Goal: Information Seeking & Learning: Learn about a topic

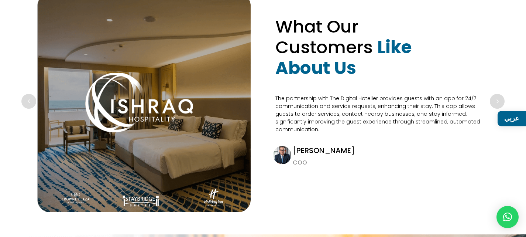
scroll to position [2406, 0]
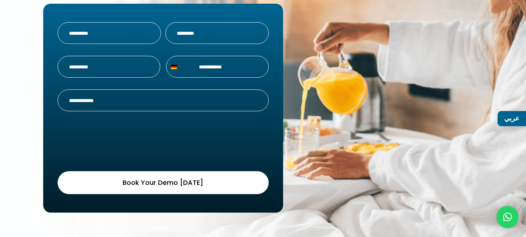
drag, startPoint x: 208, startPoint y: 62, endPoint x: 287, endPoint y: 254, distance: 207.6
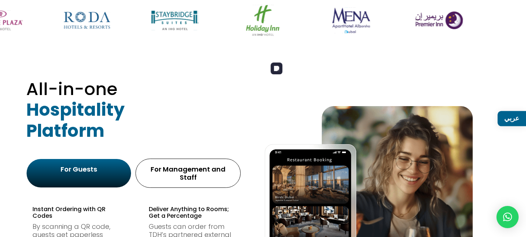
scroll to position [412, 0]
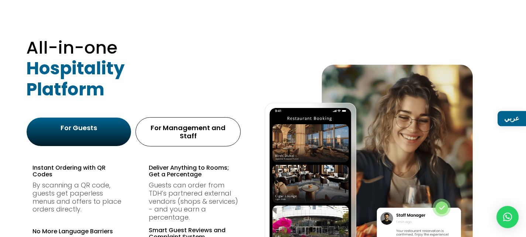
click at [185, 131] on div "For Management and Staff" at bounding box center [188, 132] width 91 height 16
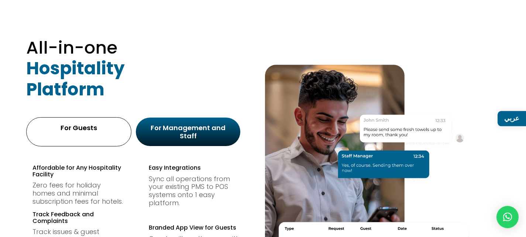
click at [110, 137] on div "For Guests" at bounding box center [78, 131] width 105 height 29
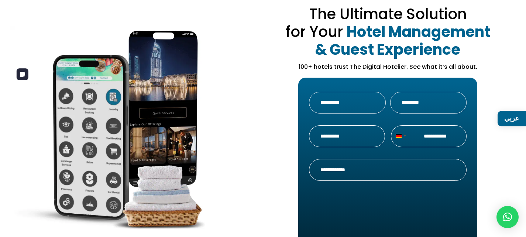
scroll to position [0, 0]
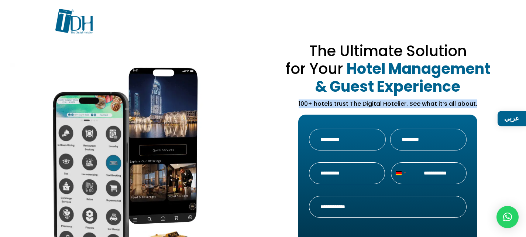
drag, startPoint x: 478, startPoint y: 103, endPoint x: 297, endPoint y: 105, distance: 180.6
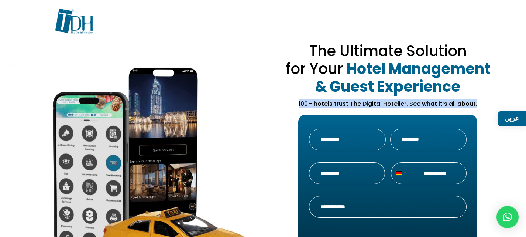
click at [297, 105] on p "100+ hotels trust The Digital Hotelier. See what it’s all about." at bounding box center [388, 103] width 224 height 9
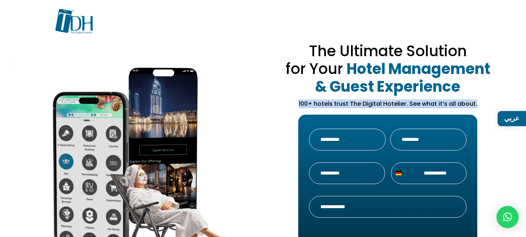
click at [326, 105] on p "100+ hotels trust The Digital Hotelier. See what it’s all about." at bounding box center [388, 103] width 224 height 9
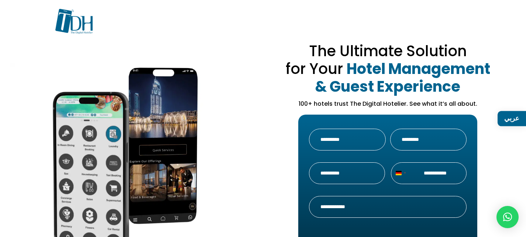
click at [362, 58] on strong "Hotel Management & Guest Experience" at bounding box center [402, 77] width 175 height 38
click at [317, 48] on span "The Ultimate Solution for Your" at bounding box center [376, 60] width 181 height 38
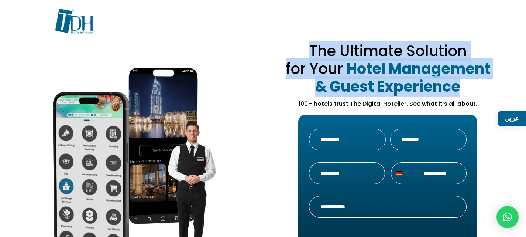
drag, startPoint x: 310, startPoint y: 48, endPoint x: 476, endPoint y: 88, distance: 171.0
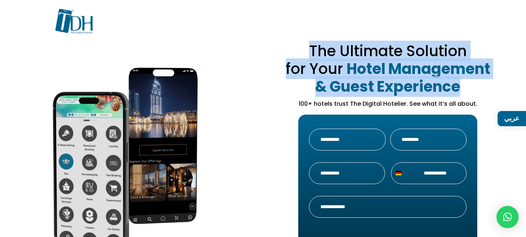
click at [482, 93] on h1 "The Ultimate Solution for Your Hotel Management & Guest Experience" at bounding box center [388, 70] width 224 height 57
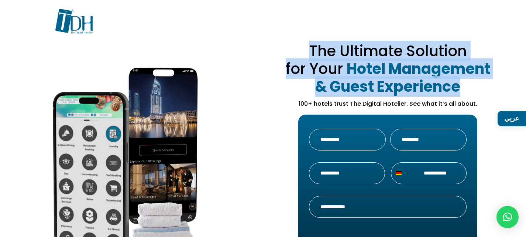
click at [473, 86] on h1 "The Ultimate Solution for Your Hotel Management & Guest Experience" at bounding box center [388, 70] width 224 height 57
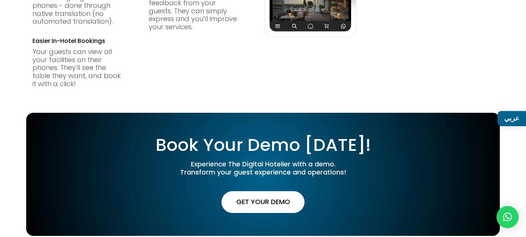
scroll to position [480, 0]
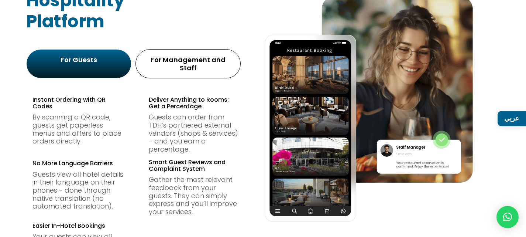
click at [201, 68] on div "For Management and Staff" at bounding box center [188, 63] width 105 height 29
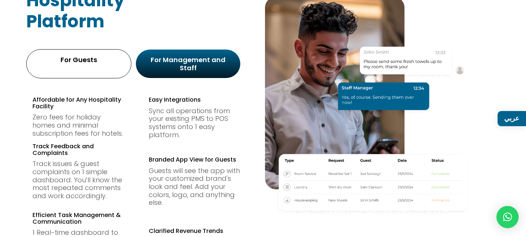
click at [92, 66] on div "For Guests" at bounding box center [78, 63] width 105 height 29
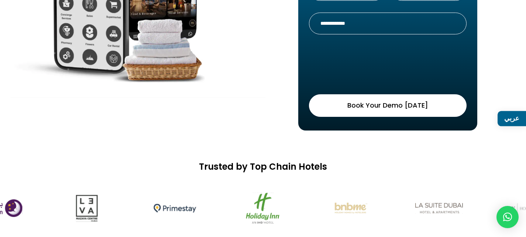
scroll to position [0, 0]
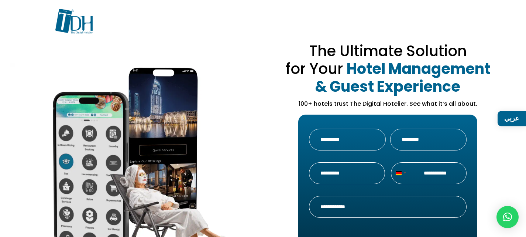
drag, startPoint x: 101, startPoint y: 25, endPoint x: 49, endPoint y: 14, distance: 52.8
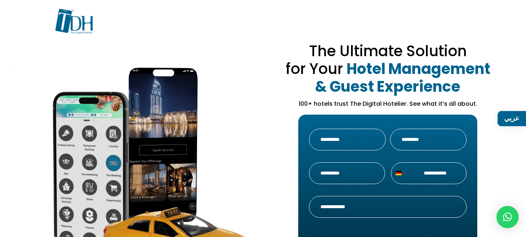
click at [49, 14] on div "The Ultimate Solution for Your Hotel Management & Guest Experience 100+ hotels …" at bounding box center [263, 166] width 526 height 333
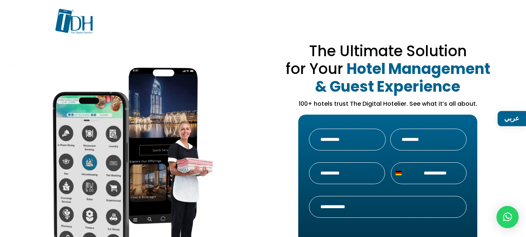
click at [117, 39] on div at bounding box center [263, 27] width 416 height 37
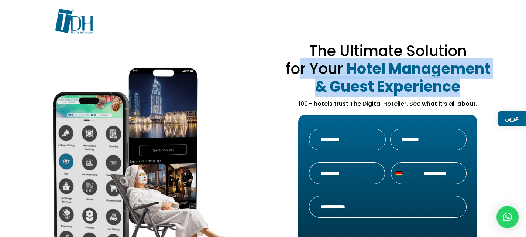
drag, startPoint x: 327, startPoint y: 58, endPoint x: 496, endPoint y: 85, distance: 171.1
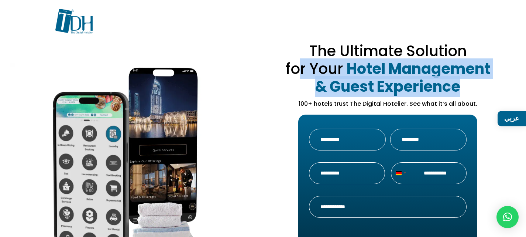
drag, startPoint x: 367, startPoint y: 94, endPoint x: 358, endPoint y: 101, distance: 10.8
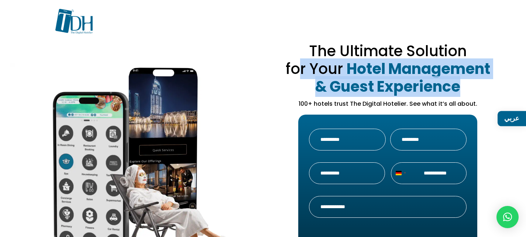
click at [366, 94] on strong "Hotel Management & Guest Experience" at bounding box center [402, 77] width 175 height 38
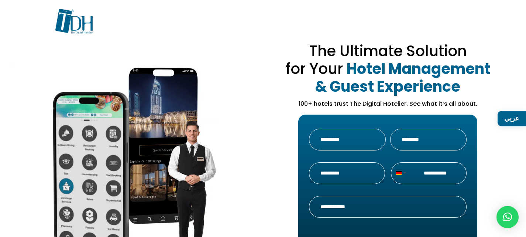
click at [352, 103] on p "100+ hotels trust The Digital Hotelier. See what it’s all about." at bounding box center [388, 103] width 224 height 9
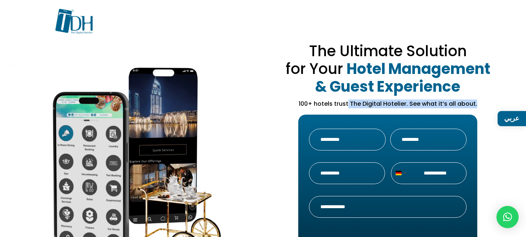
drag, startPoint x: 350, startPoint y: 104, endPoint x: 494, endPoint y: 100, distance: 144.4
click at [494, 100] on p "100+ hotels trust The Digital Hotelier. See what it’s all about." at bounding box center [388, 103] width 224 height 9
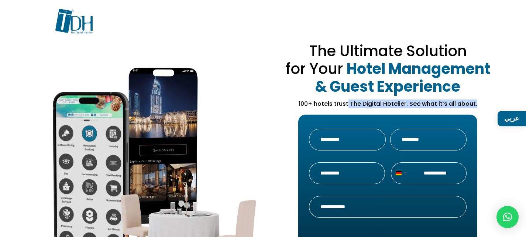
click at [442, 102] on p "100+ hotels trust The Digital Hotelier. See what it’s all about." at bounding box center [388, 103] width 224 height 9
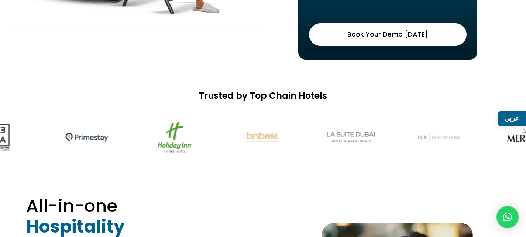
scroll to position [258, 0]
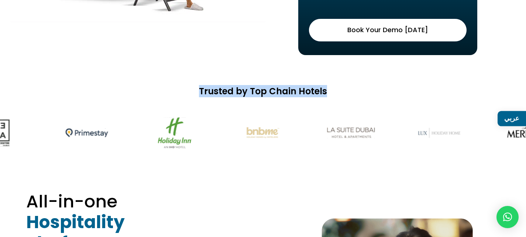
drag, startPoint x: 193, startPoint y: 90, endPoint x: 383, endPoint y: 92, distance: 190.6
click at [384, 92] on h2 "Trusted by Top Chain Hotels" at bounding box center [263, 93] width 526 height 14
click at [294, 93] on h2 "Trusted by Top Chain Hotels" at bounding box center [263, 93] width 526 height 14
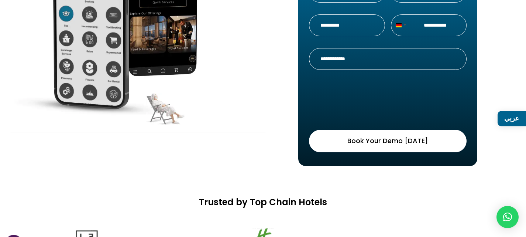
scroll to position [74, 0]
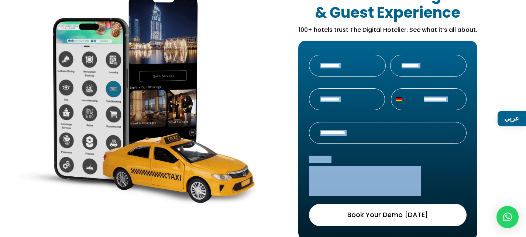
drag, startPoint x: 483, startPoint y: 181, endPoint x: 285, endPoint y: 49, distance: 237.6
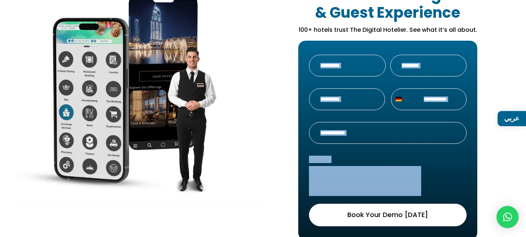
click at [285, 49] on div "The Ultimate Solution for Your Hotel Management & Guest Experience 100+ hotels …" at bounding box center [388, 109] width 224 height 260
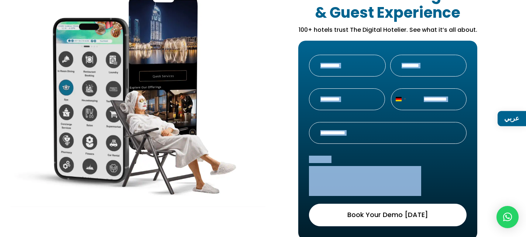
click at [270, 71] on div "The Ultimate Solution for Your Hotel Management & Guest Experience 100+ hotels …" at bounding box center [263, 113] width 474 height 273
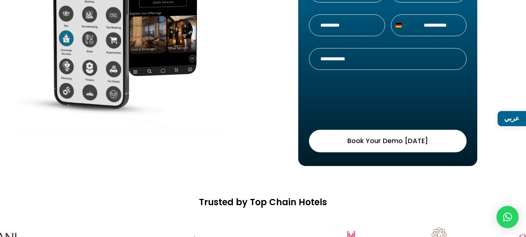
scroll to position [332, 0]
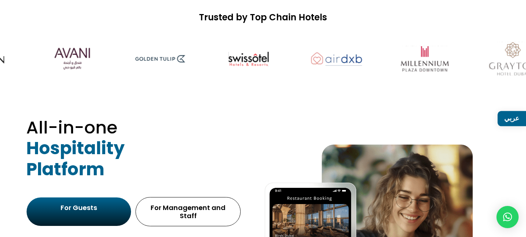
drag, startPoint x: 316, startPoint y: 45, endPoint x: 525, endPoint y: 59, distance: 209.5
click at [457, 59] on img at bounding box center [425, 59] width 64 height 40
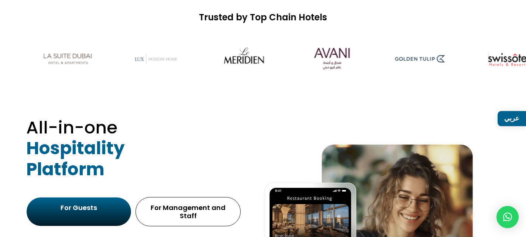
drag, startPoint x: 192, startPoint y: 62, endPoint x: 339, endPoint y: 56, distance: 147.1
click at [338, 56] on img at bounding box center [333, 59] width 64 height 40
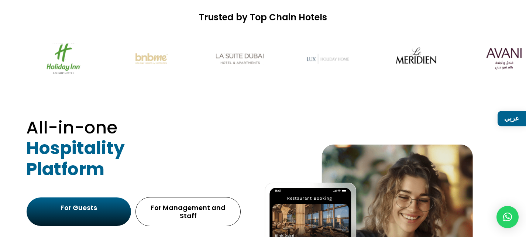
drag, startPoint x: 63, startPoint y: 49, endPoint x: 226, endPoint y: 57, distance: 162.7
